Goal: Information Seeking & Learning: Learn about a topic

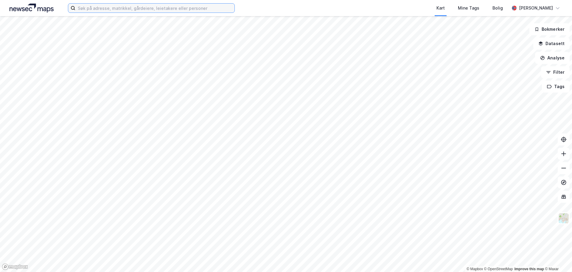
click at [101, 10] on input at bounding box center [154, 8] width 159 height 9
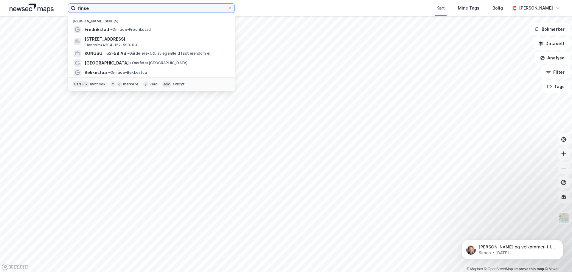
type input "finse"
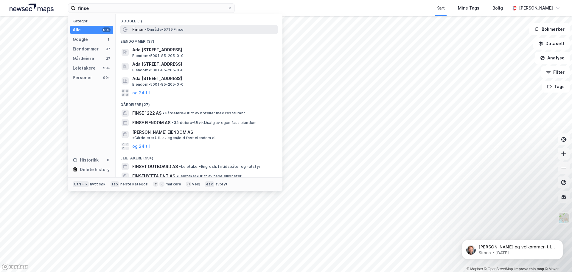
click at [137, 32] on span "Finse" at bounding box center [137, 29] width 11 height 7
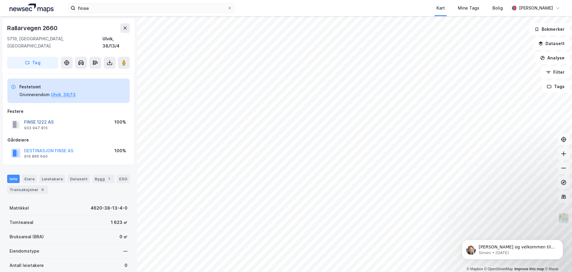
click at [0, 0] on button "FINSE 1222 AS" at bounding box center [0, 0] width 0 height 0
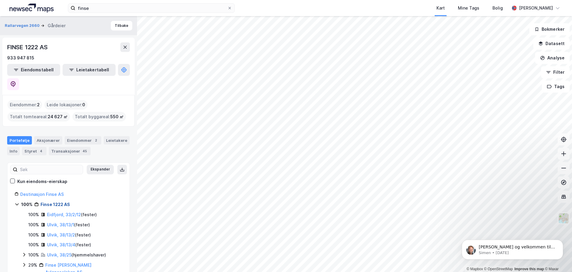
click at [59, 202] on link "Finse 1222 AS" at bounding box center [56, 204] width 30 height 5
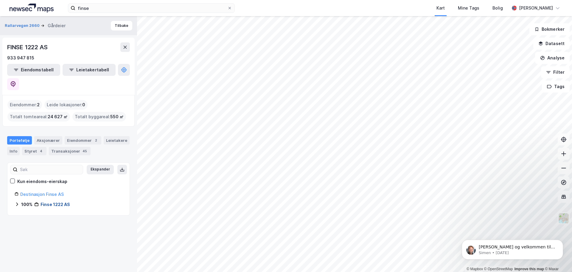
click at [61, 202] on link "Finse 1222 AS" at bounding box center [56, 204] width 30 height 5
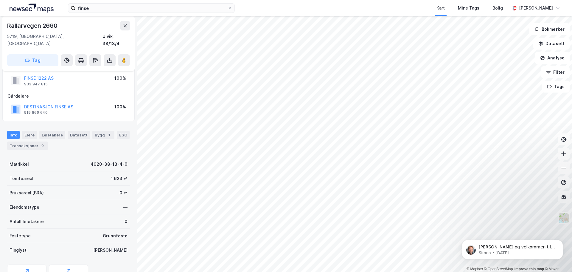
scroll to position [8, 0]
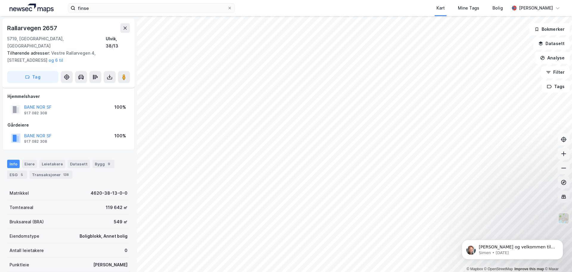
scroll to position [8, 0]
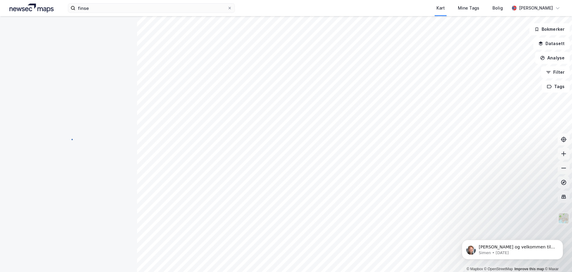
scroll to position [8, 0]
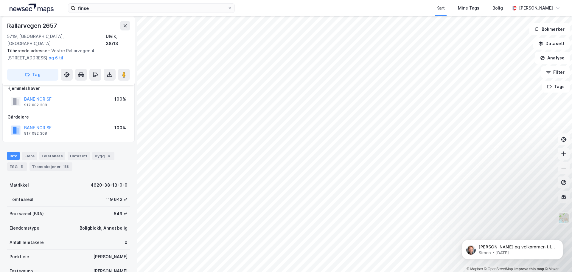
scroll to position [8, 0]
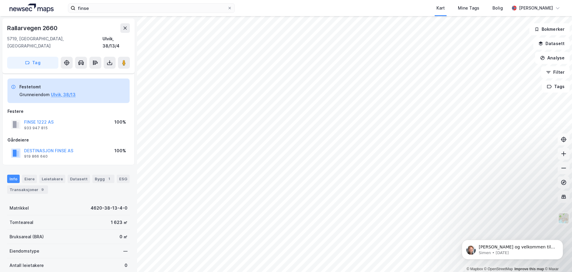
scroll to position [8, 0]
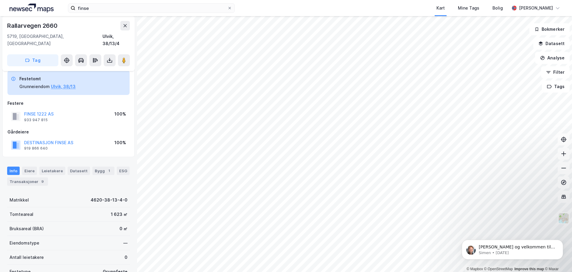
scroll to position [8, 0]
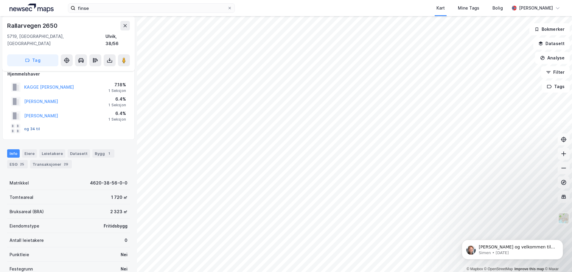
click at [0, 0] on button "og 34 til" at bounding box center [0, 0] width 0 height 0
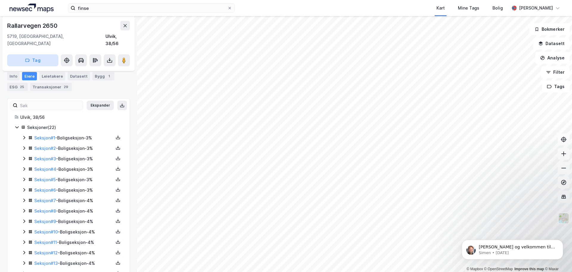
scroll to position [3, 0]
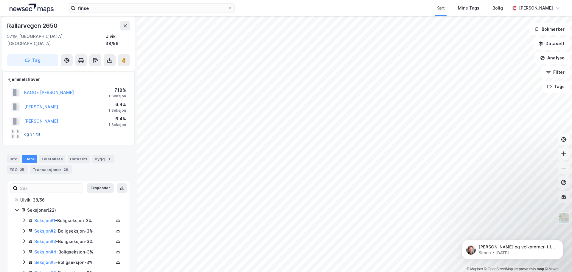
click at [0, 0] on button "og 34 til" at bounding box center [0, 0] width 0 height 0
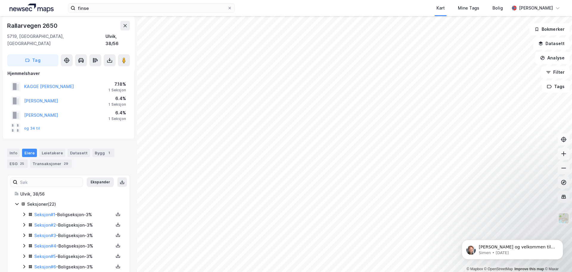
scroll to position [0, 0]
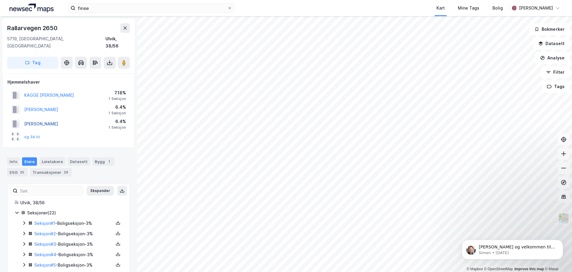
click at [0, 0] on button "[PERSON_NAME]" at bounding box center [0, 0] width 0 height 0
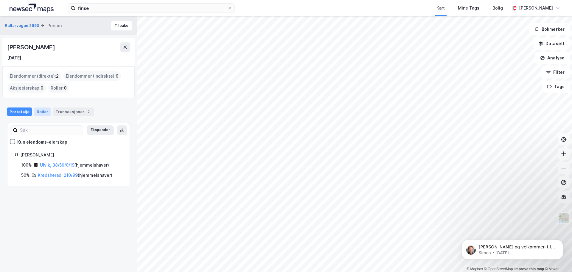
click at [40, 114] on div "Roller" at bounding box center [42, 111] width 16 height 8
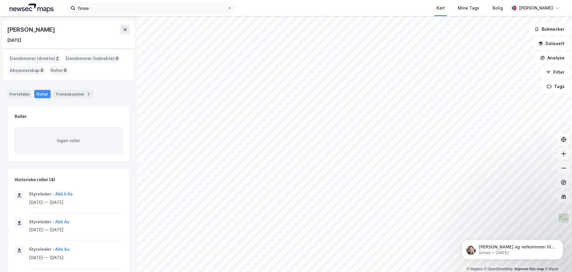
scroll to position [49, 0]
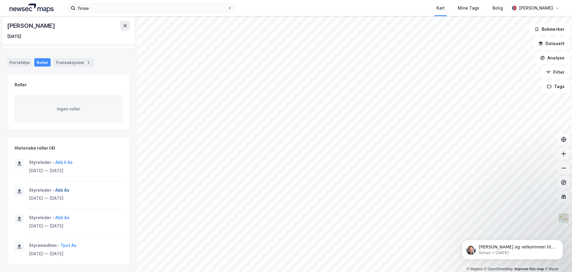
click at [0, 0] on button "Akb As" at bounding box center [0, 0] width 0 height 0
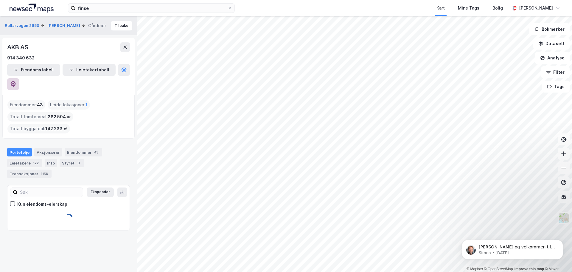
click at [19, 78] on button at bounding box center [13, 84] width 12 height 12
